Goal: Navigation & Orientation: Find specific page/section

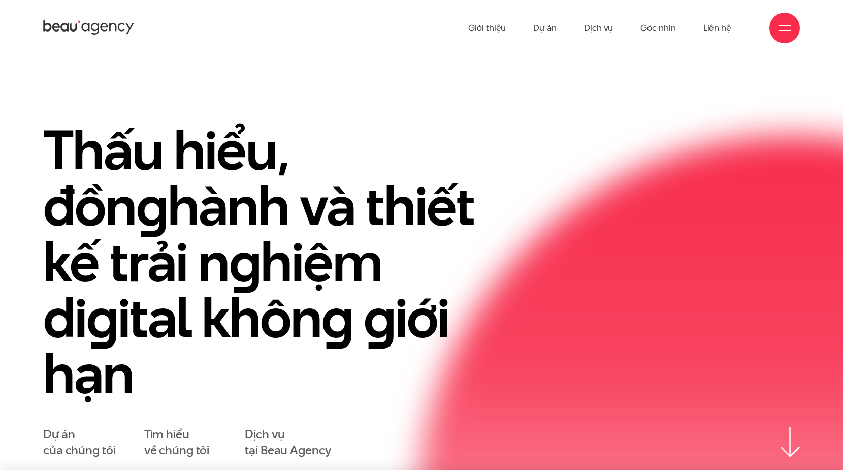
click at [793, 24] on div at bounding box center [784, 28] width 30 height 30
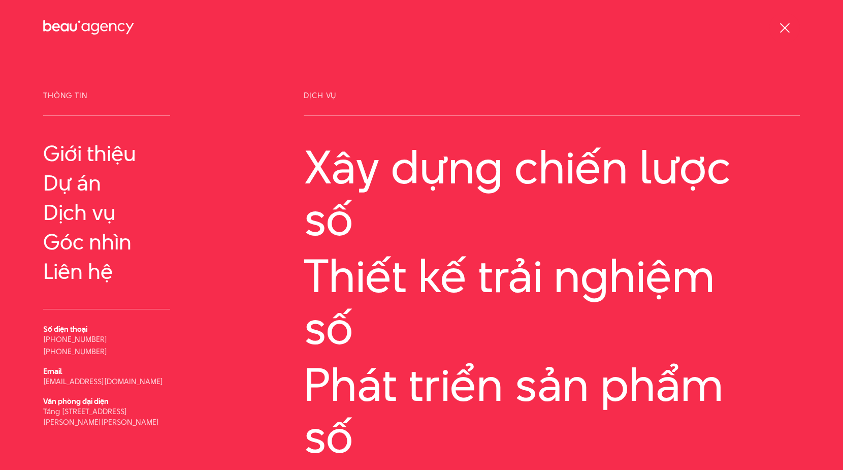
click at [788, 25] on div at bounding box center [785, 28] width 13 height 13
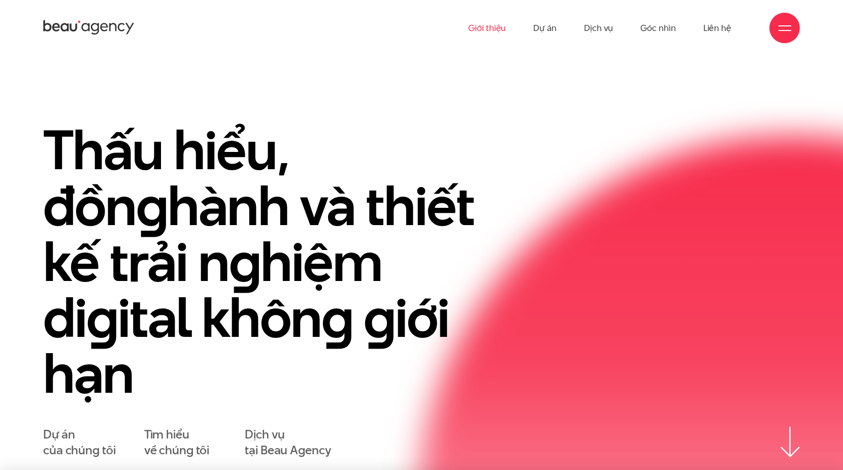
click at [494, 33] on link "Giới thiệu" at bounding box center [487, 28] width 38 height 56
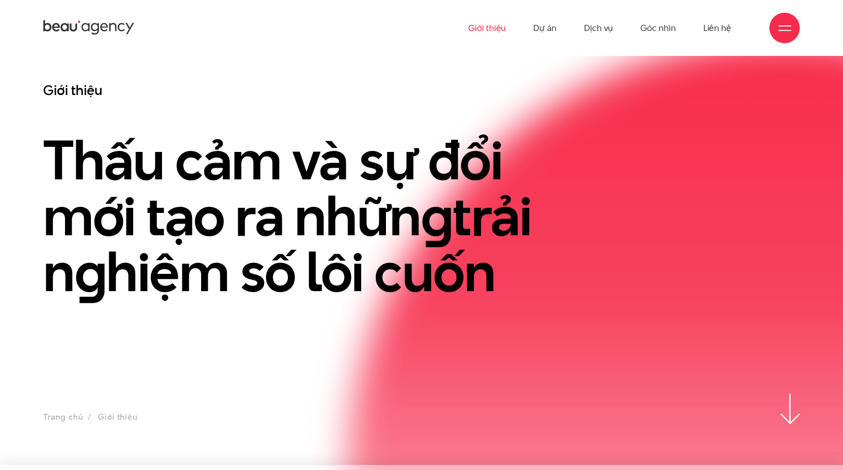
click at [105, 25] on icon at bounding box center [88, 28] width 91 height 18
